Goal: Transaction & Acquisition: Purchase product/service

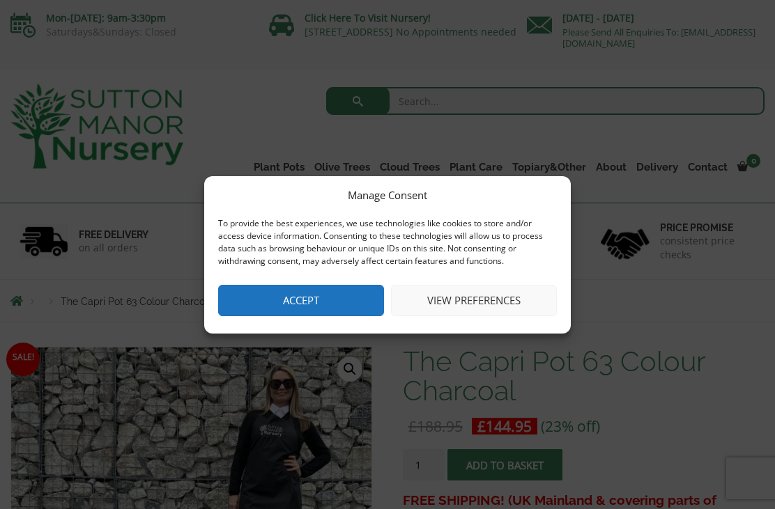
click at [320, 306] on button "Accept" at bounding box center [301, 300] width 166 height 31
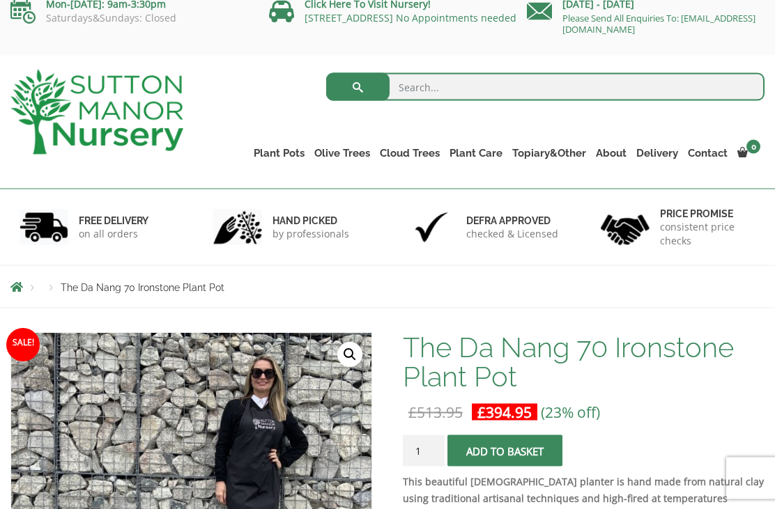
scroll to position [6, 0]
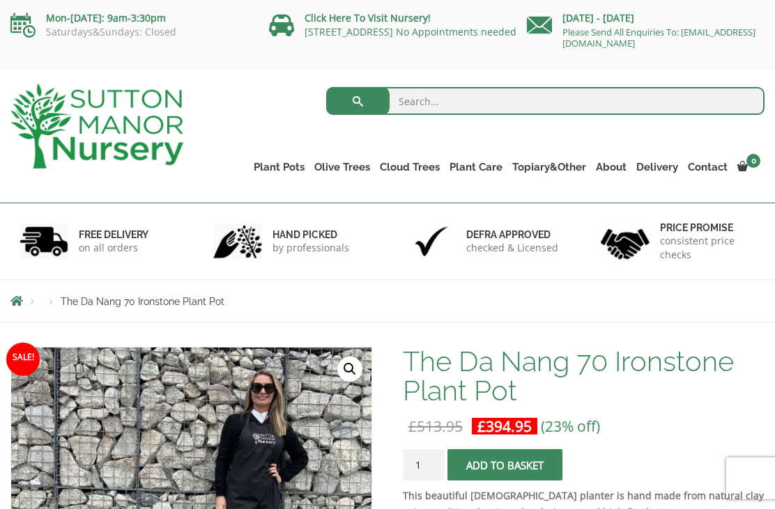
click at [413, 101] on input "search" at bounding box center [545, 101] width 438 height 28
type input "60 litre"
click at [357, 101] on button "submit" at bounding box center [357, 101] width 63 height 28
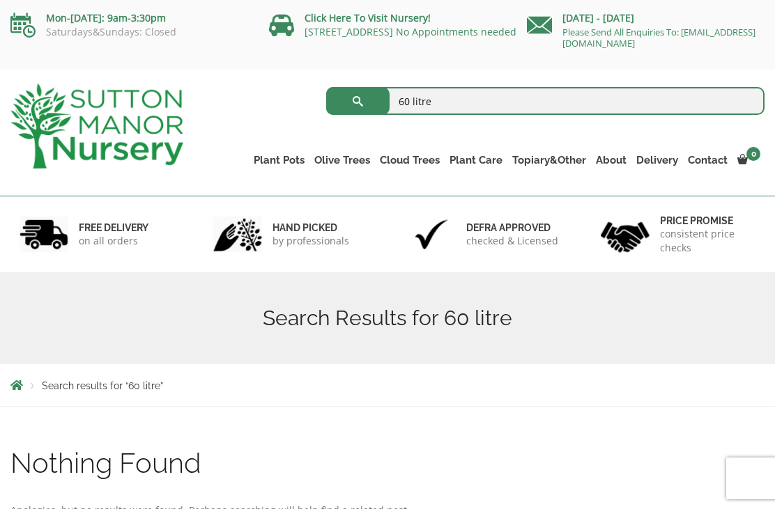
click at [450, 94] on input "60 litre" at bounding box center [545, 101] width 438 height 28
type input "60 litre volume pots"
click at [357, 101] on button "submit" at bounding box center [357, 101] width 63 height 28
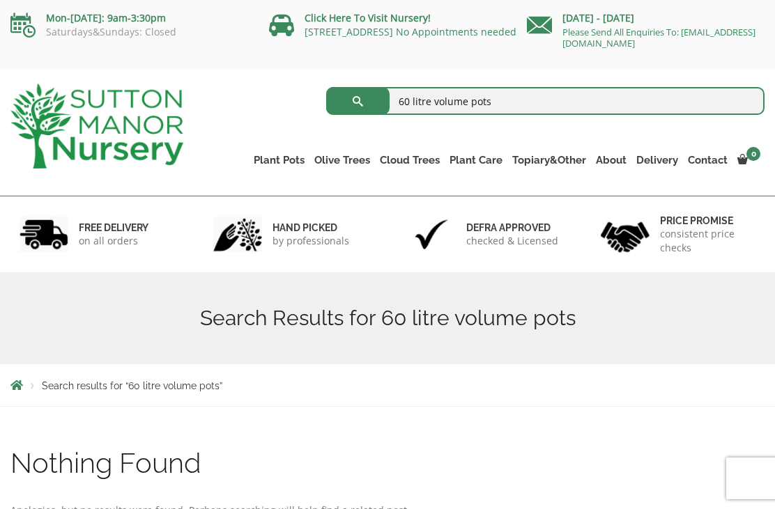
click at [0, 0] on link "Wabi-Sabi" at bounding box center [0, 0] width 0 height 0
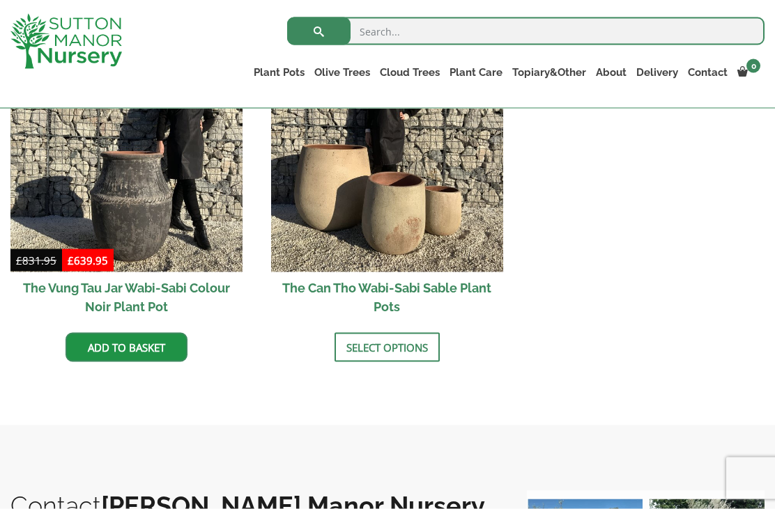
scroll to position [1828, 0]
click at [417, 353] on link "Select options" at bounding box center [386, 346] width 105 height 29
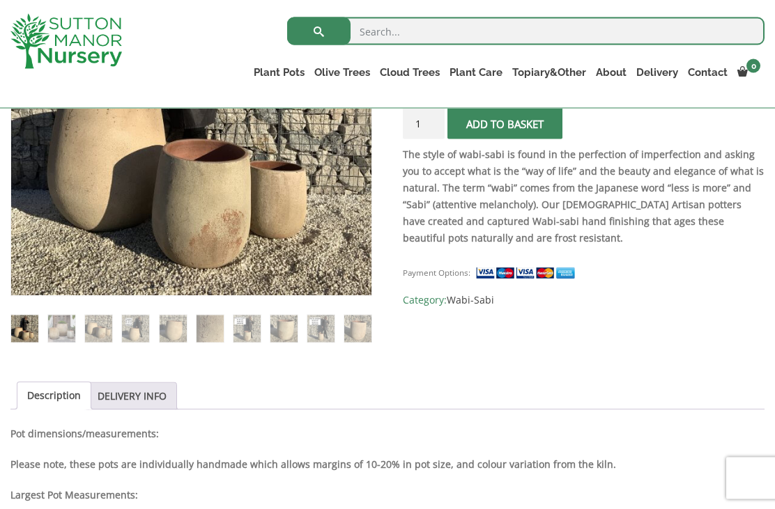
scroll to position [380, 0]
